Goal: Book appointment/travel/reservation

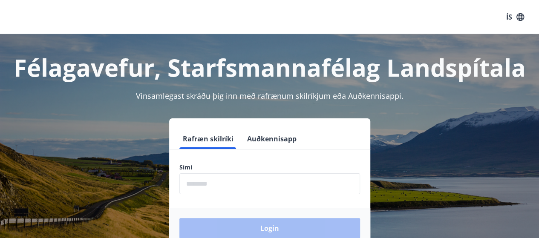
scroll to position [85, 0]
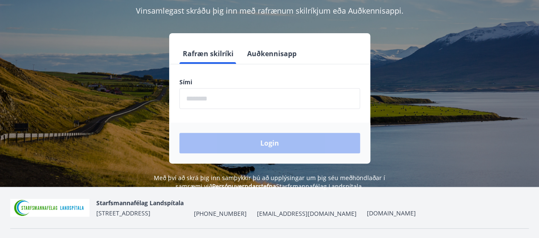
click at [238, 97] on input "phone" at bounding box center [269, 98] width 180 height 21
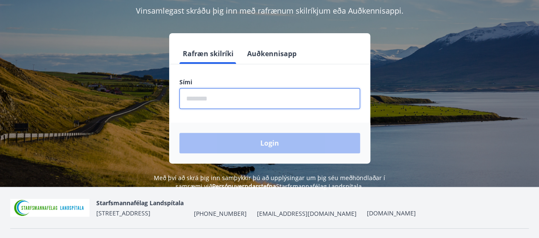
type input "********"
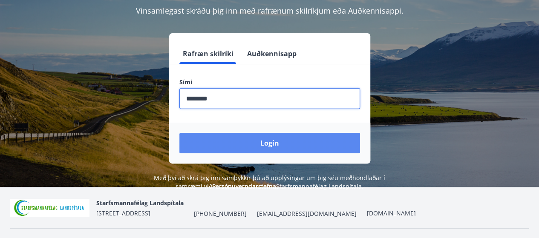
click at [264, 141] on button "Login" at bounding box center [269, 143] width 180 height 20
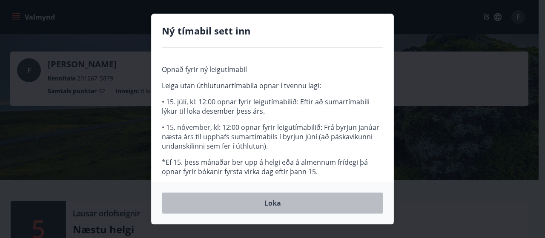
click at [270, 204] on button "Loka" at bounding box center [272, 202] width 221 height 21
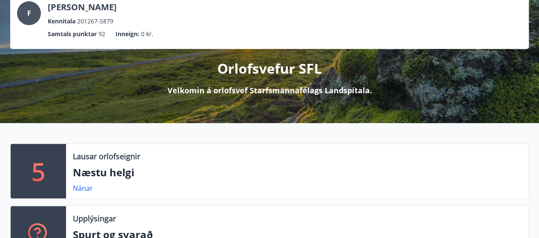
scroll to position [85, 0]
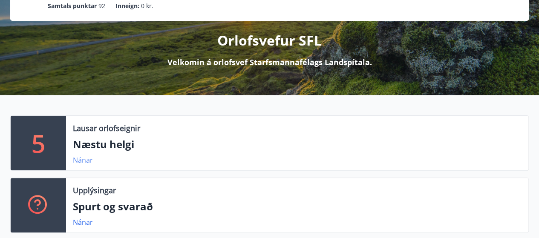
click at [81, 160] on link "Nánar" at bounding box center [83, 159] width 20 height 9
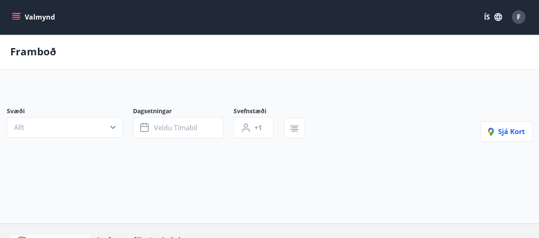
type input "*"
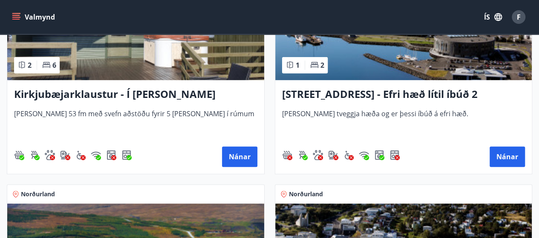
scroll to position [213, 0]
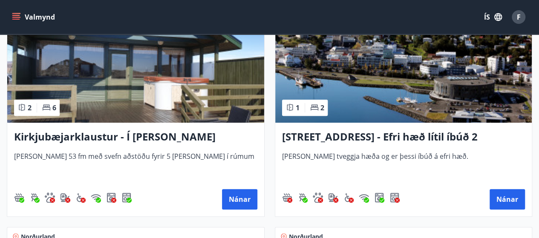
click at [393, 133] on h3 "[STREET_ADDRESS] - Efri hæð lítil íbúð 2" at bounding box center [403, 136] width 243 height 15
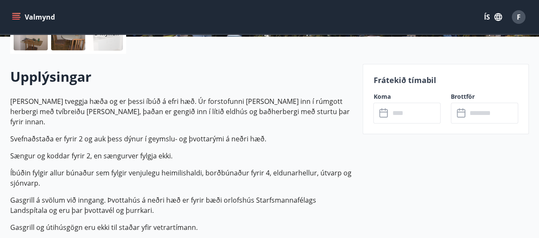
scroll to position [213, 0]
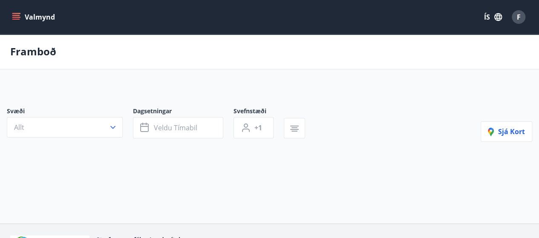
type input "*"
